Goal: Check status: Check status

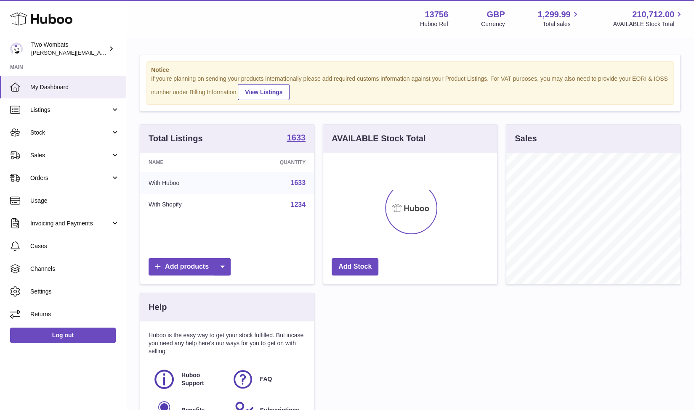
scroll to position [131, 174]
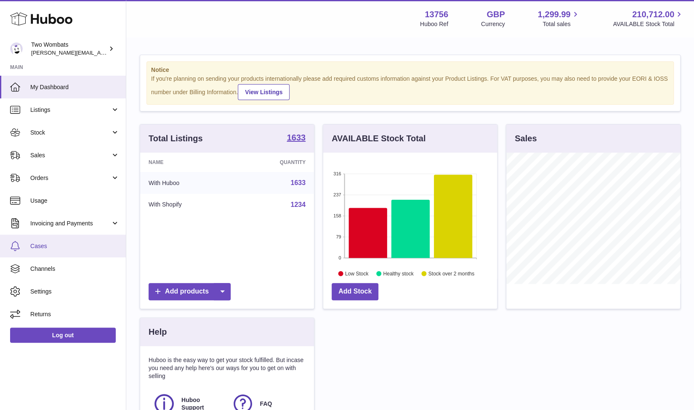
click at [67, 242] on link "Cases" at bounding box center [63, 246] width 126 height 23
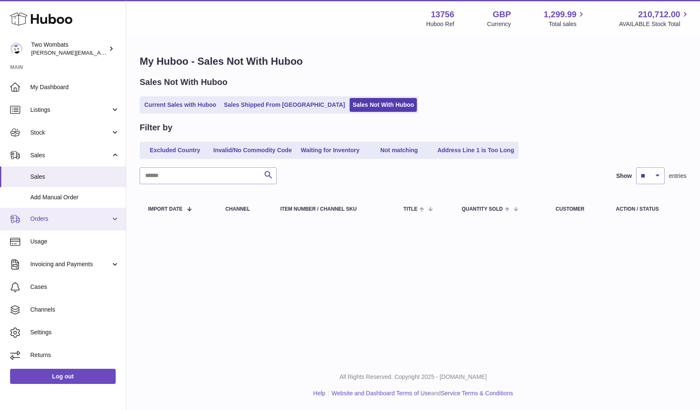
click at [89, 211] on link "Orders" at bounding box center [63, 219] width 126 height 23
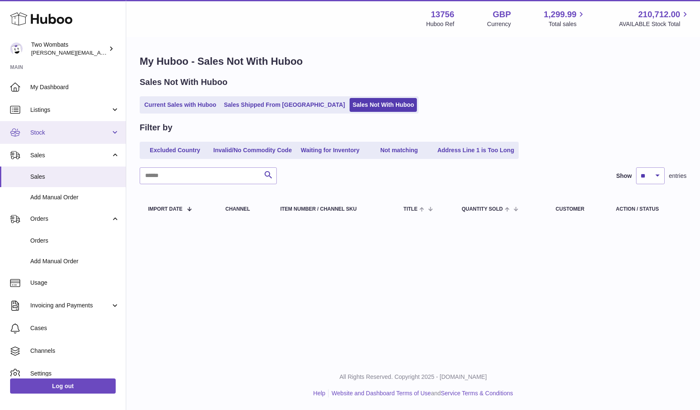
click at [67, 143] on link "Stock" at bounding box center [63, 132] width 126 height 23
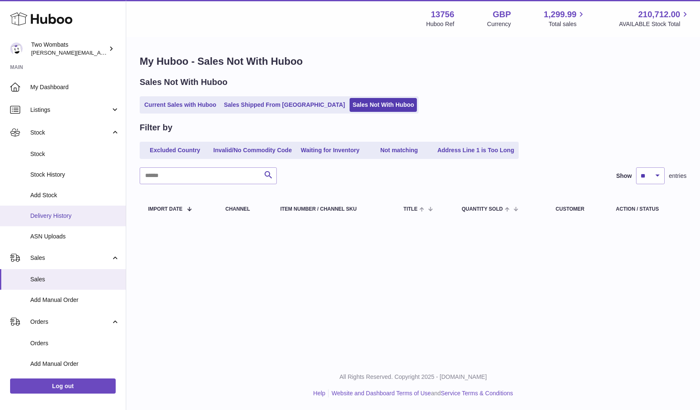
click at [84, 217] on span "Delivery History" at bounding box center [74, 216] width 89 height 8
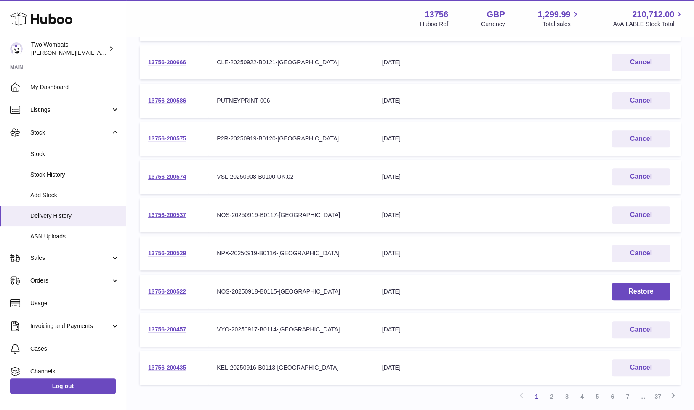
scroll to position [165, 0]
click at [554, 394] on link "2" at bounding box center [551, 396] width 15 height 15
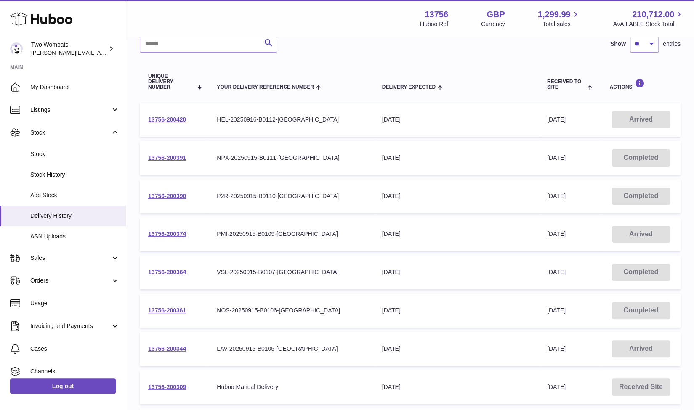
scroll to position [69, 0]
click at [187, 234] on td "13756-200374" at bounding box center [174, 235] width 69 height 34
click at [176, 235] on link "13756-200374" at bounding box center [167, 234] width 38 height 7
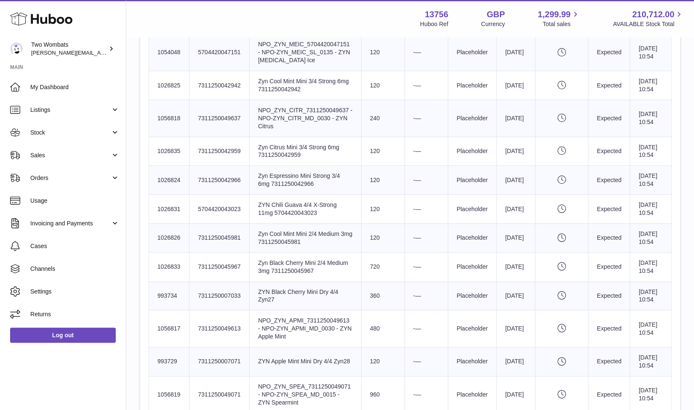
scroll to position [427, 0]
drag, startPoint x: 333, startPoint y: 330, endPoint x: 252, endPoint y: 314, distance: 82.3
click at [252, 281] on td "Product title Zyn Black Cherry Mini 2/4 Medium 3mg 7311250045967" at bounding box center [306, 266] width 112 height 29
click at [322, 281] on td "Product title Zyn Black Cherry Mini 2/4 Medium 3mg 7311250045967" at bounding box center [306, 266] width 112 height 29
drag, startPoint x: 328, startPoint y: 333, endPoint x: 254, endPoint y: 321, distance: 75.5
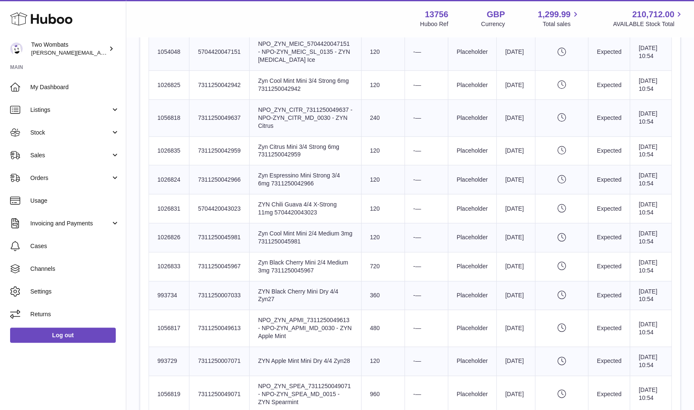
click at [254, 281] on td "Product title Zyn Black Cherry Mini 2/4 Medium 3mg 7311250045967" at bounding box center [306, 266] width 112 height 29
drag, startPoint x: 182, startPoint y: 325, endPoint x: 160, endPoint y: 325, distance: 22.3
click at [160, 281] on td "Huboo SKU Number 1026833" at bounding box center [169, 266] width 40 height 29
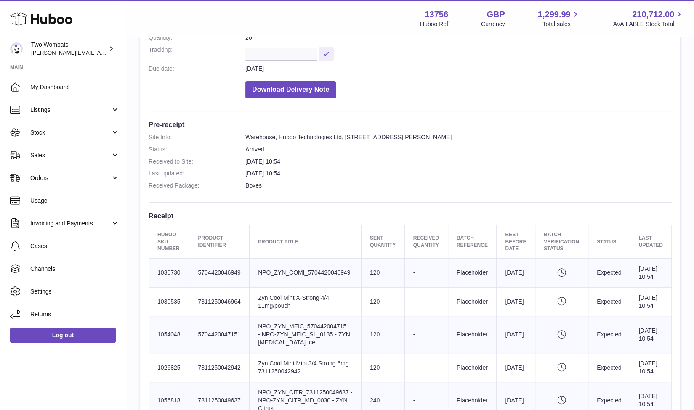
scroll to position [0, 0]
